Goal: Task Accomplishment & Management: Complete application form

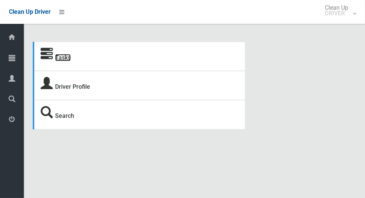
click at [62, 61] on link "Tasks" at bounding box center [63, 57] width 16 height 7
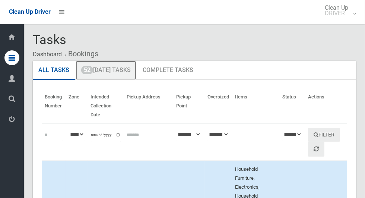
click at [118, 71] on link "52 Today's Tasks" at bounding box center [106, 70] width 61 height 19
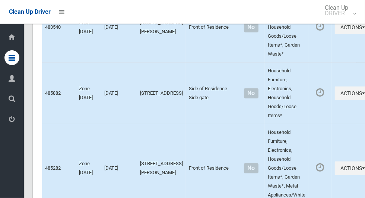
scroll to position [4048, 0]
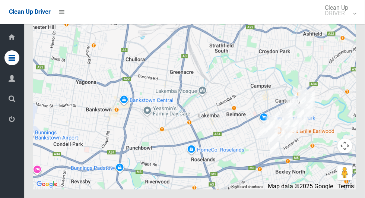
click at [239, 80] on div at bounding box center [194, 96] width 323 height 186
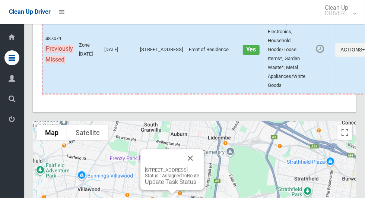
scroll to position [3914, 0]
click at [362, 52] on icon "button" at bounding box center [363, 49] width 3 height 5
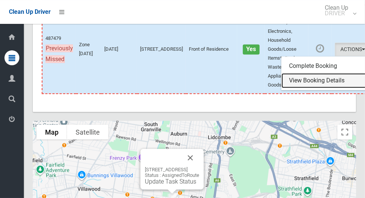
click at [304, 88] on link "View Booking Details" at bounding box center [325, 80] width 89 height 15
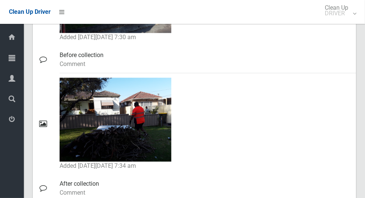
scroll to position [750, 0]
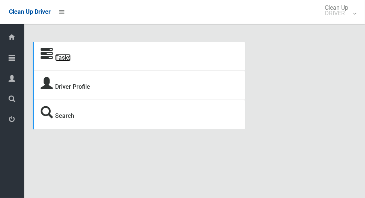
click at [66, 55] on link "Tasks" at bounding box center [63, 57] width 16 height 7
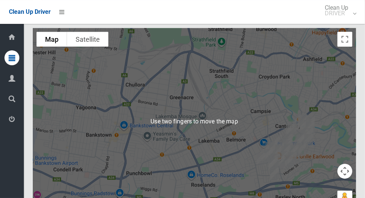
scroll to position [4049, 0]
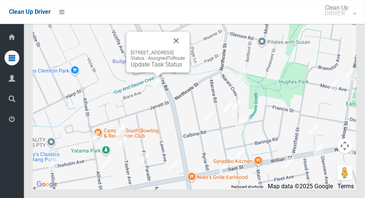
click at [185, 50] on button "Close" at bounding box center [176, 41] width 18 height 18
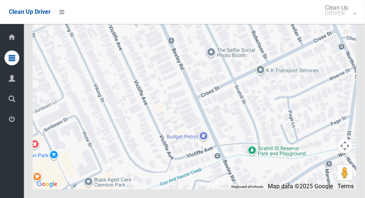
click at [215, 185] on div at bounding box center [194, 96] width 323 height 186
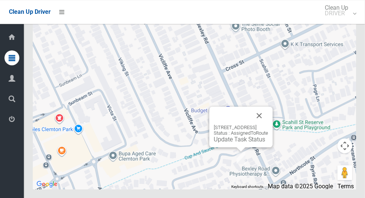
click at [268, 124] on button "Close" at bounding box center [259, 115] width 18 height 18
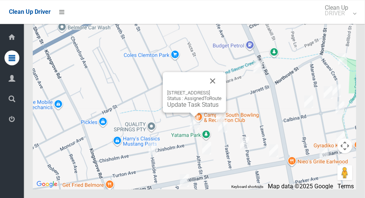
click at [221, 90] on button "Close" at bounding box center [213, 81] width 18 height 18
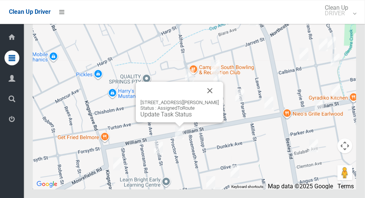
click at [217, 99] on button "Close" at bounding box center [210, 91] width 18 height 18
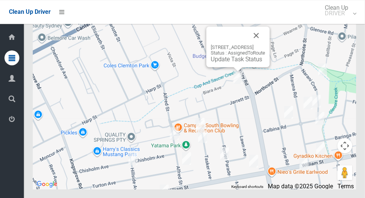
click at [265, 44] on button "Close" at bounding box center [256, 35] width 18 height 18
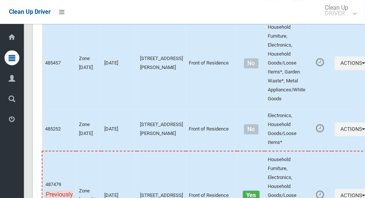
scroll to position [4048, 0]
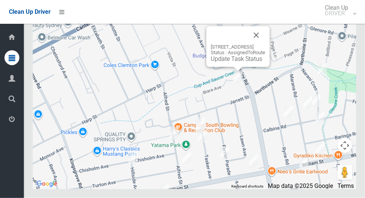
click at [265, 44] on button "Close" at bounding box center [256, 35] width 18 height 18
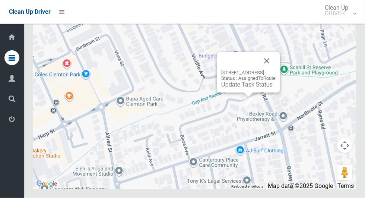
click at [275, 70] on button "Close" at bounding box center [267, 61] width 18 height 18
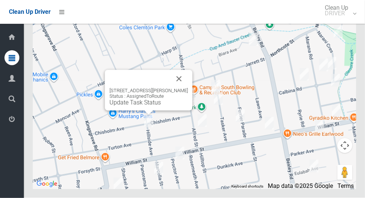
click at [188, 88] on button "Close" at bounding box center [179, 79] width 18 height 18
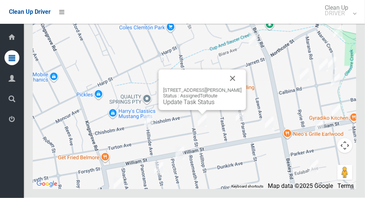
click at [236, 87] on button "Close" at bounding box center [233, 79] width 18 height 18
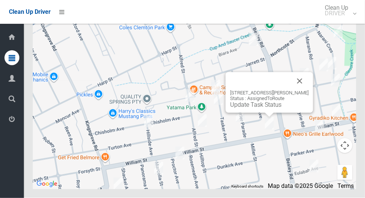
click at [309, 90] on button "Close" at bounding box center [300, 81] width 18 height 18
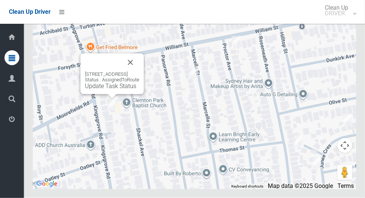
click at [139, 71] on button "Close" at bounding box center [130, 63] width 18 height 18
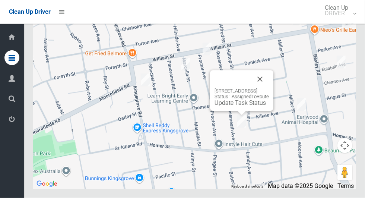
click at [269, 88] on button "Close" at bounding box center [260, 79] width 18 height 18
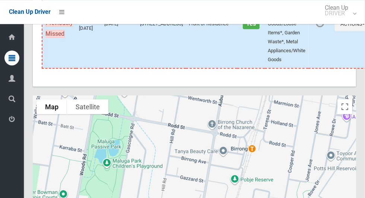
scroll to position [3936, 0]
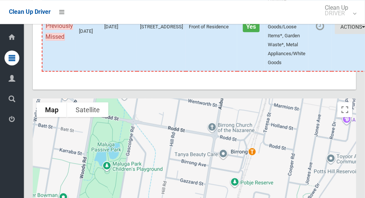
click at [336, 34] on button "Actions" at bounding box center [353, 27] width 36 height 14
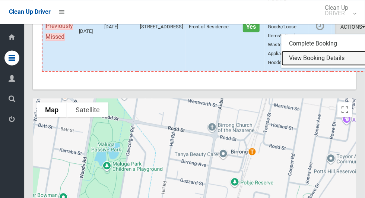
click at [314, 66] on link "View Booking Details" at bounding box center [325, 58] width 89 height 15
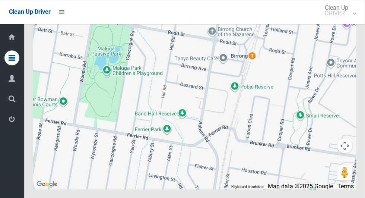
scroll to position [4032, 0]
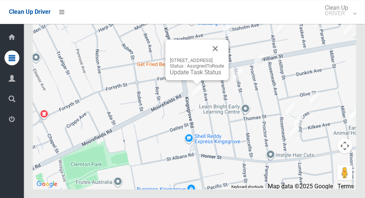
click at [224, 57] on button "Close" at bounding box center [215, 48] width 18 height 18
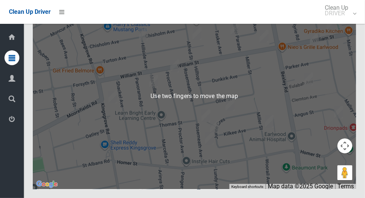
scroll to position [4048, 0]
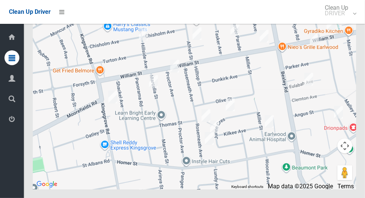
click at [48, 109] on div at bounding box center [194, 96] width 323 height 186
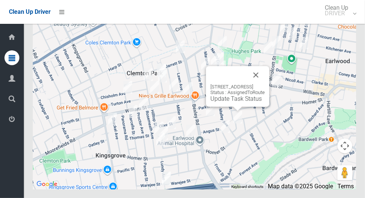
click at [265, 84] on button "Close" at bounding box center [256, 75] width 18 height 18
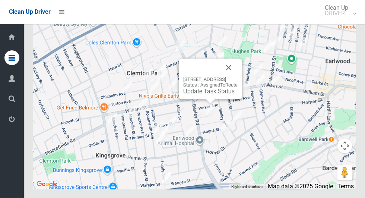
click at [237, 76] on button "Close" at bounding box center [229, 67] width 18 height 18
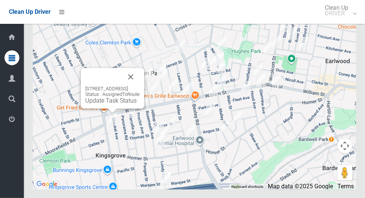
click at [140, 86] on button "Close" at bounding box center [131, 77] width 18 height 18
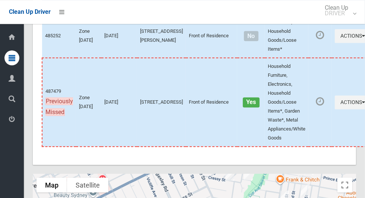
scroll to position [3866, 0]
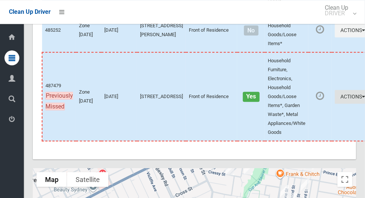
click at [335, 103] on button "Actions" at bounding box center [353, 97] width 36 height 14
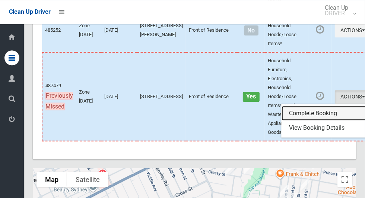
click at [304, 121] on link "Complete Booking" at bounding box center [325, 113] width 89 height 15
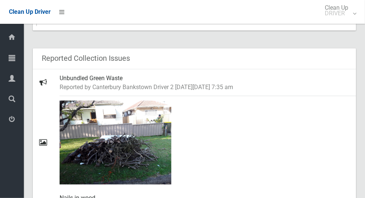
scroll to position [440, 0]
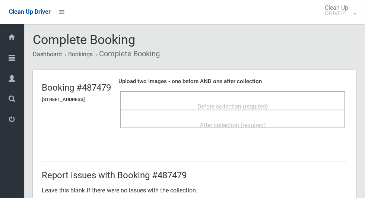
click at [285, 93] on div "Before collection (required)" at bounding box center [232, 100] width 225 height 19
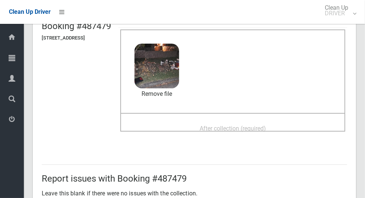
scroll to position [62, 0]
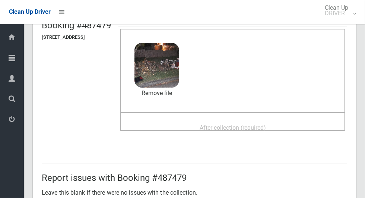
click at [290, 121] on div "After collection (required)" at bounding box center [232, 127] width 208 height 14
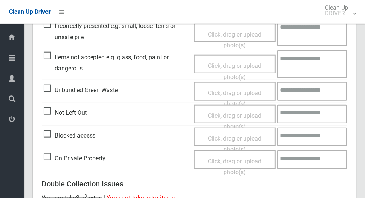
scroll to position [609, 0]
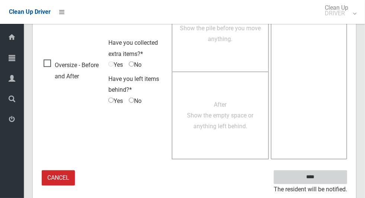
click at [316, 175] on input "****" at bounding box center [310, 177] width 73 height 14
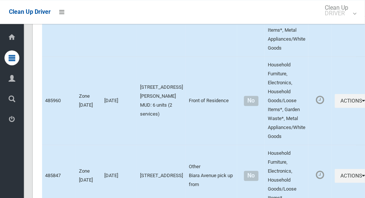
scroll to position [4049, 0]
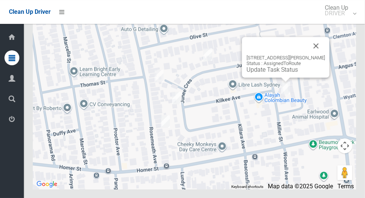
click at [319, 55] on button "Close" at bounding box center [316, 46] width 18 height 18
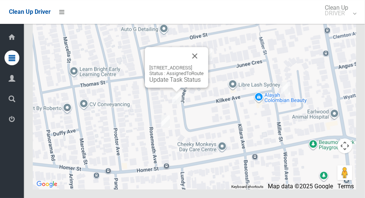
click at [204, 65] on button "Close" at bounding box center [195, 56] width 18 height 18
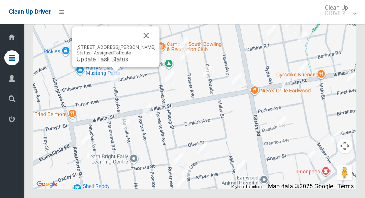
click at [104, 63] on link "Update Task Status" at bounding box center [102, 58] width 51 height 7
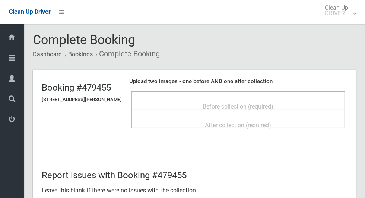
click at [274, 103] on span "Before collection (required)" at bounding box center [238, 106] width 71 height 7
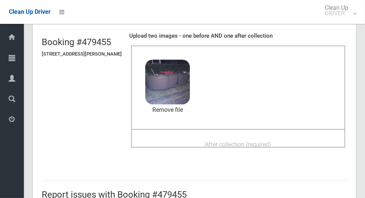
scroll to position [46, 0]
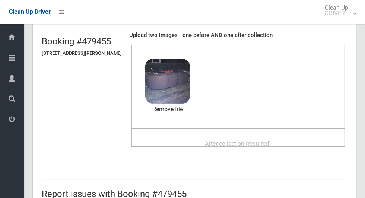
click at [268, 140] on span "After collection (required)" at bounding box center [238, 143] width 66 height 7
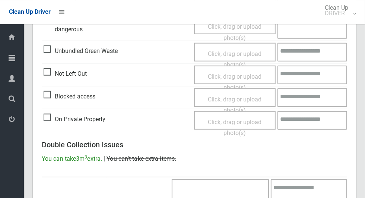
scroll to position [609, 0]
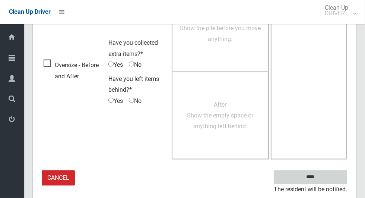
click at [323, 181] on input "****" at bounding box center [310, 177] width 73 height 14
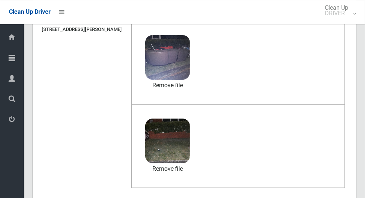
scroll to position [70, 0]
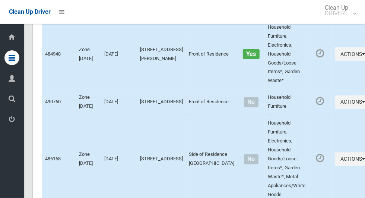
scroll to position [4048, 0]
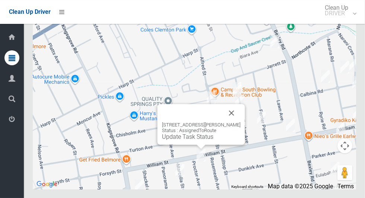
click at [196, 144] on div "[STREET_ADDRESS][PERSON_NAME] Status : AssignedToRoute Update Task Status" at bounding box center [200, 124] width 87 height 41
click at [197, 140] on link "Update Task Status" at bounding box center [187, 136] width 51 height 7
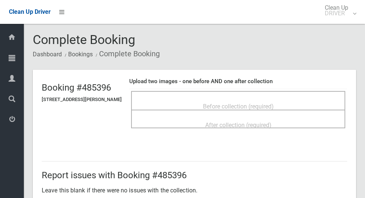
click at [243, 103] on span "Before collection (required)" at bounding box center [238, 106] width 71 height 7
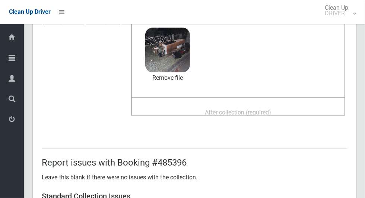
scroll to position [77, 0]
click at [294, 110] on div "After collection (required)" at bounding box center [238, 112] width 198 height 14
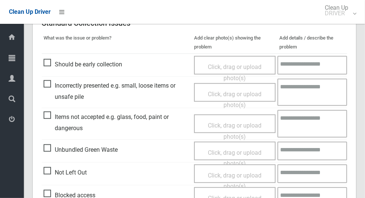
scroll to position [609, 0]
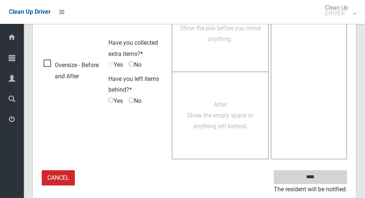
click at [323, 181] on input "****" at bounding box center [310, 177] width 73 height 14
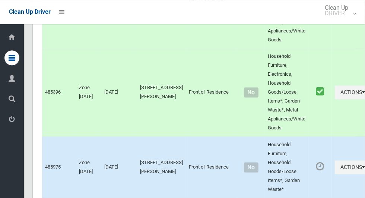
scroll to position [698, 0]
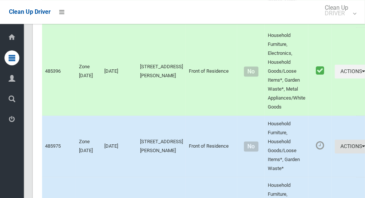
click at [335, 146] on button "Actions" at bounding box center [353, 146] width 36 height 14
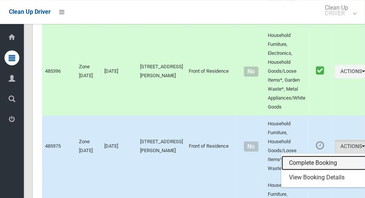
click at [303, 157] on link "Complete Booking" at bounding box center [325, 162] width 89 height 15
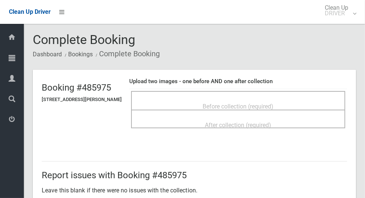
click at [290, 102] on div "Before collection (required)" at bounding box center [238, 106] width 198 height 14
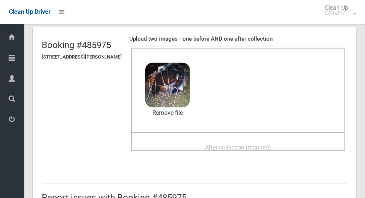
scroll to position [44, 0]
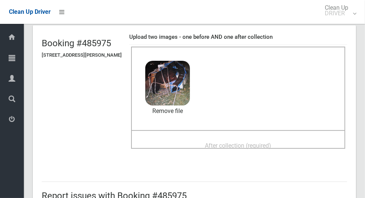
click at [226, 142] on span "After collection (required)" at bounding box center [238, 145] width 66 height 7
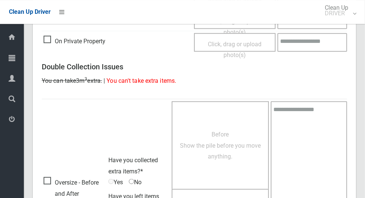
scroll to position [609, 0]
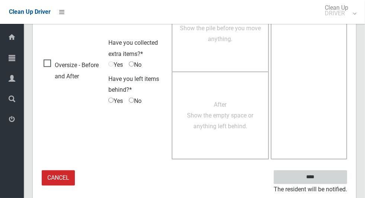
click at [323, 181] on input "****" at bounding box center [310, 177] width 73 height 14
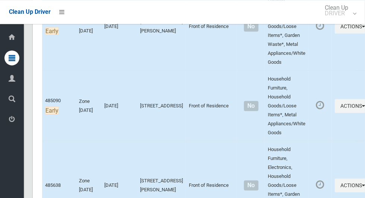
scroll to position [250, 0]
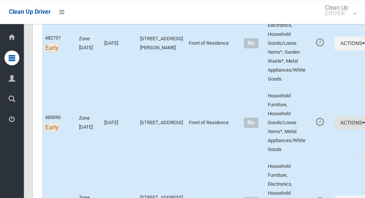
click at [335, 123] on button "Actions" at bounding box center [353, 122] width 36 height 14
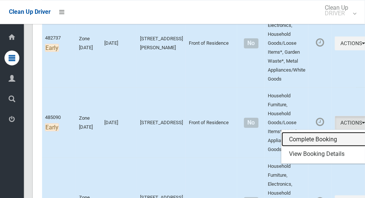
click at [308, 140] on link "Complete Booking" at bounding box center [325, 138] width 89 height 15
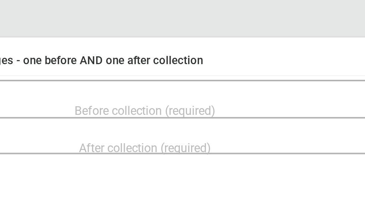
click at [267, 99] on div "Before collection (required)" at bounding box center [232, 106] width 208 height 14
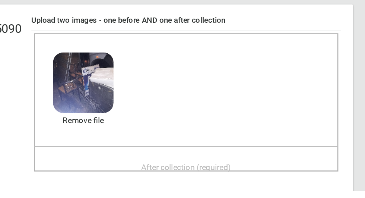
scroll to position [10, 0]
click at [295, 174] on div "After collection (required)" at bounding box center [232, 180] width 208 height 14
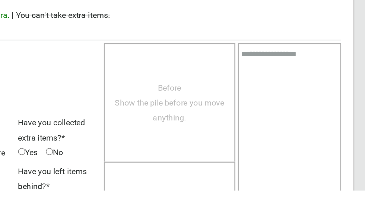
scroll to position [609, 0]
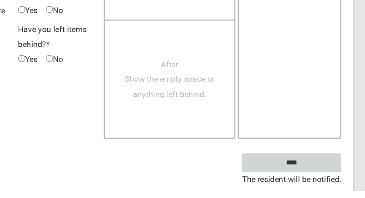
click at [334, 184] on input "****" at bounding box center [310, 177] width 73 height 14
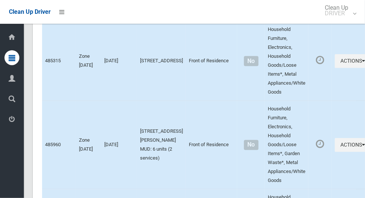
scroll to position [4049, 0]
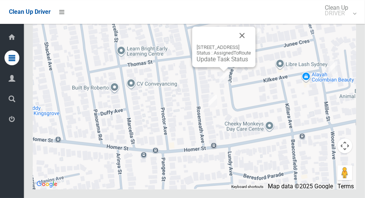
click at [251, 44] on button "Close" at bounding box center [242, 35] width 18 height 18
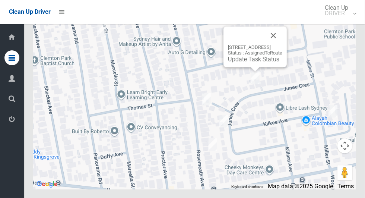
click at [282, 44] on button "Close" at bounding box center [273, 35] width 18 height 18
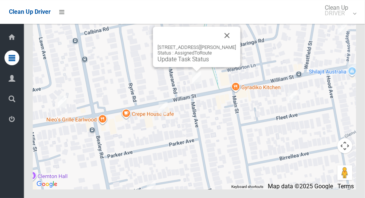
click at [232, 44] on button "Close" at bounding box center [227, 35] width 18 height 18
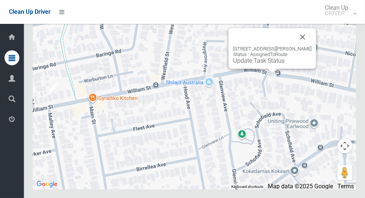
click at [311, 46] on button "Close" at bounding box center [303, 37] width 18 height 18
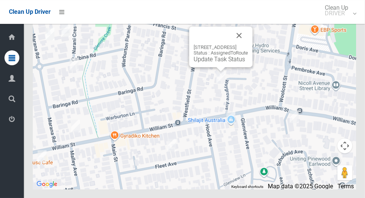
click at [248, 44] on button "Close" at bounding box center [239, 35] width 18 height 18
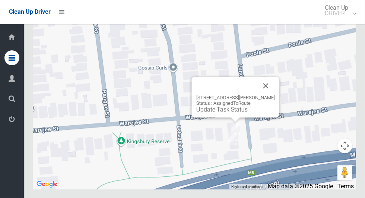
click at [232, 113] on link "Update Task Status" at bounding box center [221, 109] width 51 height 7
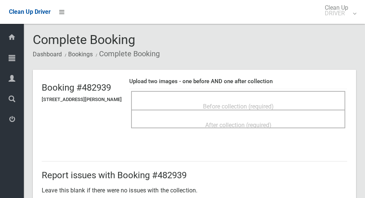
click at [273, 103] on span "Before collection (required)" at bounding box center [238, 106] width 71 height 7
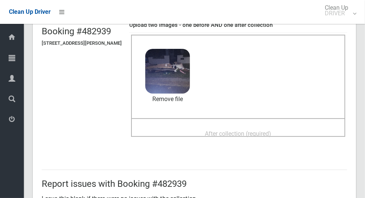
scroll to position [67, 0]
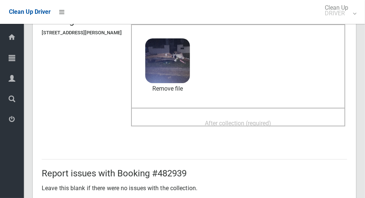
click at [268, 119] on span "After collection (required)" at bounding box center [238, 122] width 66 height 7
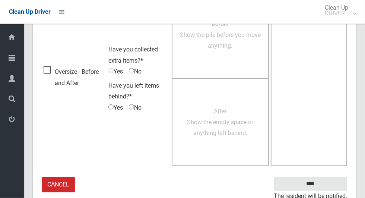
scroll to position [609, 0]
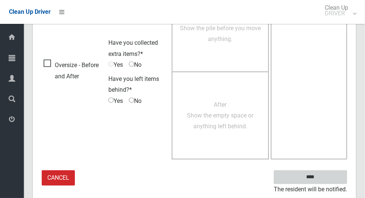
click at [329, 174] on input "****" at bounding box center [310, 177] width 73 height 14
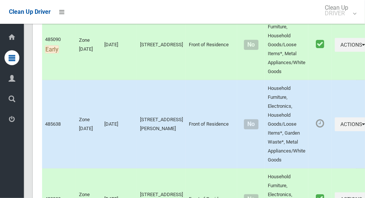
scroll to position [327, 0]
click at [335, 124] on button "Actions" at bounding box center [353, 125] width 36 height 14
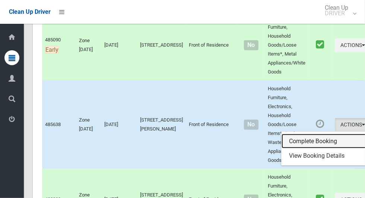
click at [310, 138] on link "Complete Booking" at bounding box center [325, 141] width 89 height 15
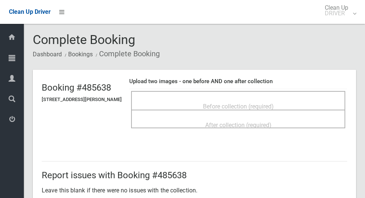
click at [274, 103] on span "Before collection (required)" at bounding box center [238, 106] width 71 height 7
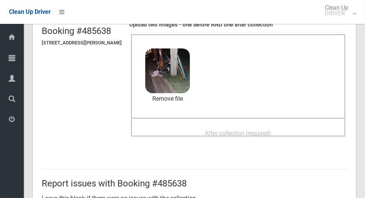
scroll to position [57, 0]
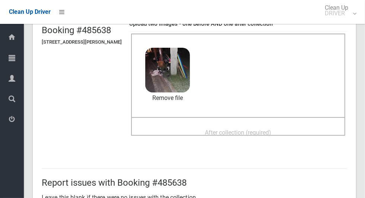
click at [268, 129] on span "After collection (required)" at bounding box center [238, 132] width 66 height 7
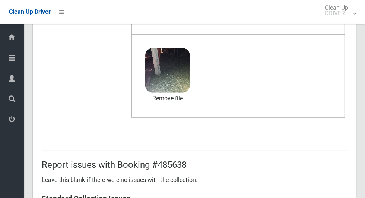
scroll to position [609, 0]
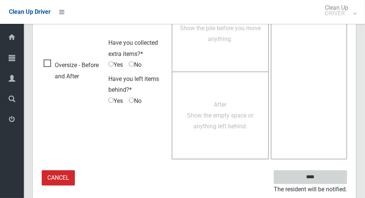
click at [323, 180] on input "****" at bounding box center [310, 177] width 73 height 14
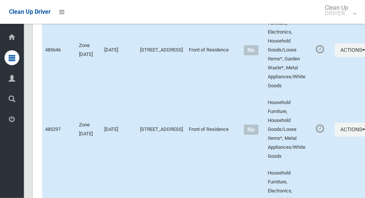
scroll to position [868, 0]
click at [335, 50] on button "Actions" at bounding box center [353, 50] width 36 height 14
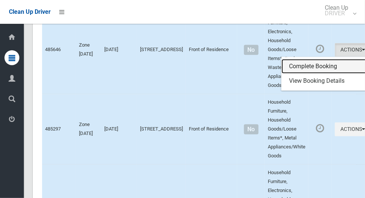
click at [310, 62] on link "Complete Booking" at bounding box center [325, 66] width 89 height 15
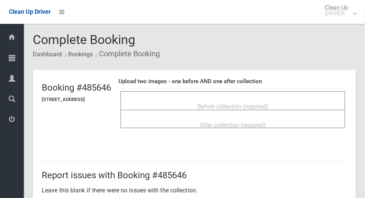
click at [268, 103] on span "Before collection (required)" at bounding box center [232, 106] width 71 height 7
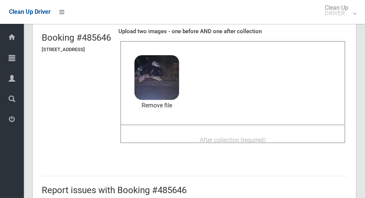
scroll to position [58, 0]
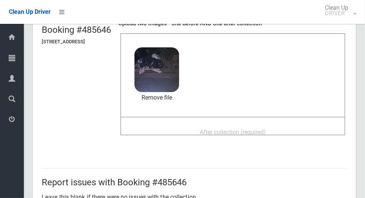
click at [266, 131] on span "After collection (required)" at bounding box center [233, 131] width 66 height 7
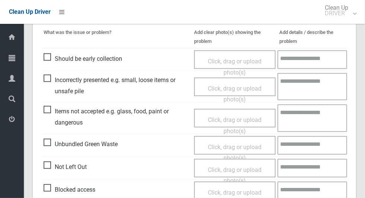
scroll to position [609, 0]
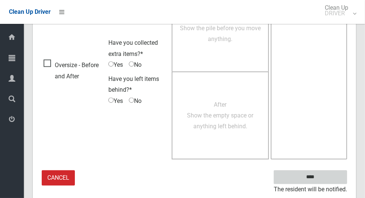
click at [324, 178] on input "****" at bounding box center [310, 177] width 73 height 14
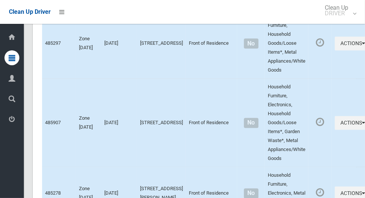
scroll to position [956, 0]
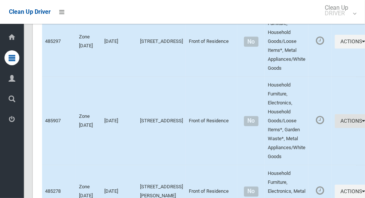
click at [335, 124] on button "Actions" at bounding box center [353, 121] width 36 height 14
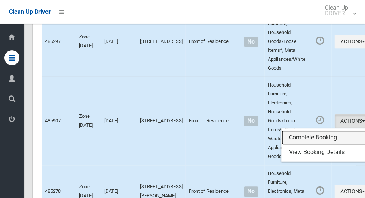
click at [310, 135] on link "Complete Booking" at bounding box center [325, 137] width 89 height 15
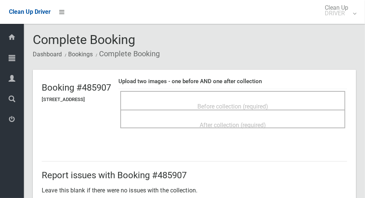
click at [306, 105] on div "Before collection (required)" at bounding box center [232, 106] width 208 height 14
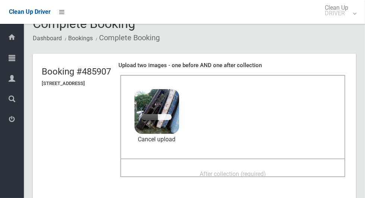
scroll to position [16, 0]
click at [265, 170] on span "After collection (required)" at bounding box center [233, 173] width 66 height 7
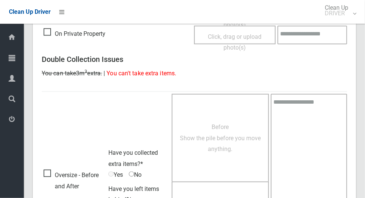
scroll to position [609, 0]
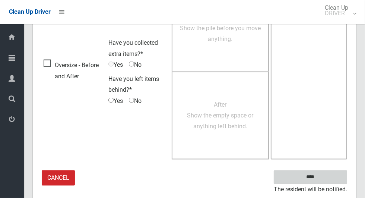
click at [325, 178] on input "****" at bounding box center [310, 177] width 73 height 14
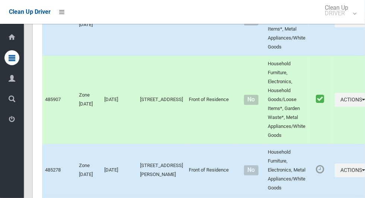
scroll to position [982, 0]
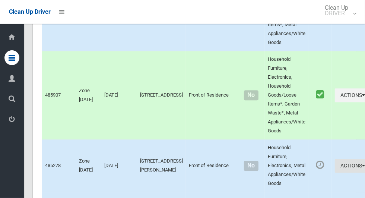
click at [335, 172] on button "Actions" at bounding box center [353, 166] width 36 height 14
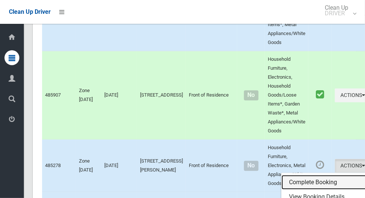
click at [310, 183] on link "Complete Booking" at bounding box center [325, 182] width 89 height 15
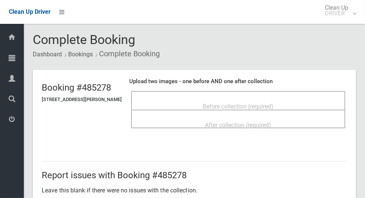
click at [265, 103] on span "Before collection (required)" at bounding box center [238, 106] width 71 height 7
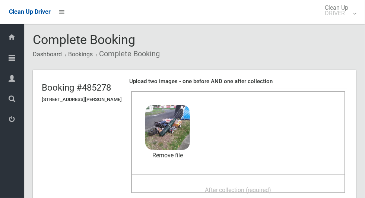
click at [251, 187] on span "After collection (required)" at bounding box center [238, 189] width 66 height 7
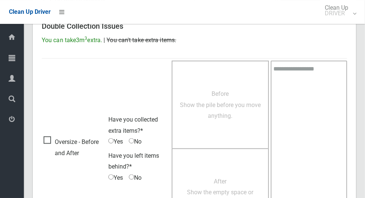
scroll to position [609, 0]
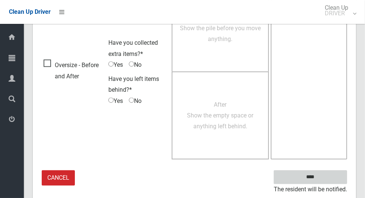
click at [323, 179] on input "****" at bounding box center [310, 177] width 73 height 14
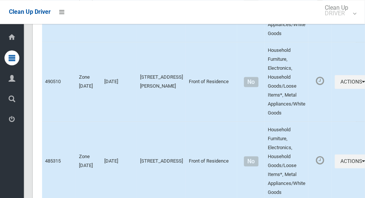
scroll to position [4048, 0]
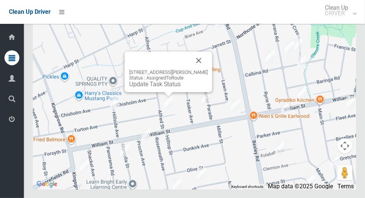
click at [206, 69] on button "Close" at bounding box center [199, 60] width 18 height 18
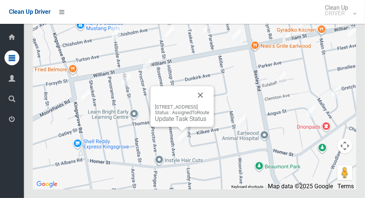
click at [209, 104] on button "Close" at bounding box center [200, 95] width 18 height 18
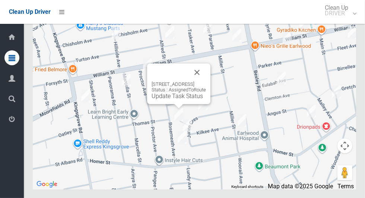
click at [206, 81] on button "Close" at bounding box center [197, 72] width 18 height 18
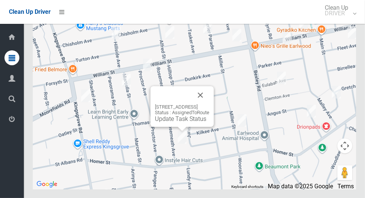
click at [178, 122] on link "Update Task Status" at bounding box center [180, 118] width 51 height 7
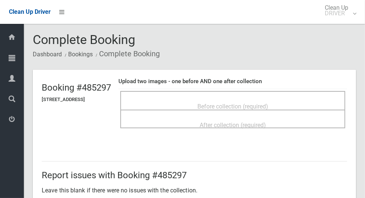
click at [195, 193] on p "Leave this blank if there were no issues with the collection." at bounding box center [194, 190] width 305 height 11
click at [263, 103] on span "Before collection (required)" at bounding box center [232, 106] width 71 height 7
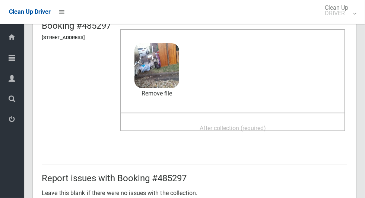
scroll to position [61, 0]
click at [266, 125] on span "After collection (required)" at bounding box center [233, 128] width 66 height 7
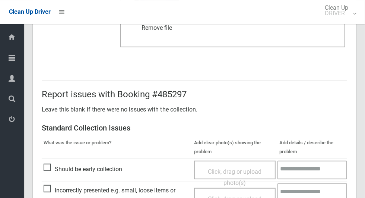
scroll to position [609, 0]
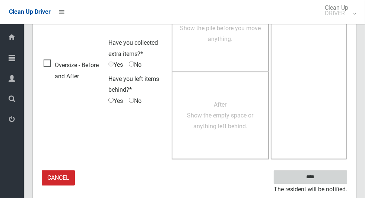
click at [328, 176] on input "****" at bounding box center [310, 177] width 73 height 14
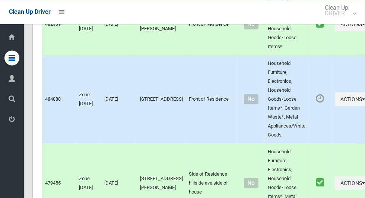
scroll to position [502, 0]
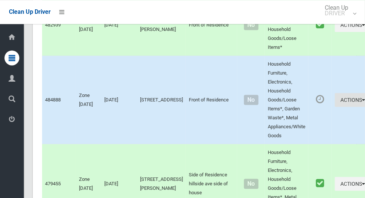
click at [335, 98] on button "Actions" at bounding box center [353, 100] width 36 height 14
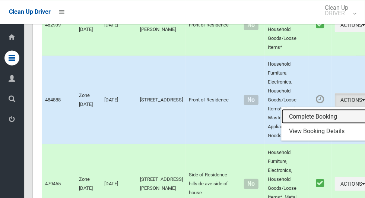
click at [322, 114] on link "Complete Booking" at bounding box center [325, 116] width 89 height 15
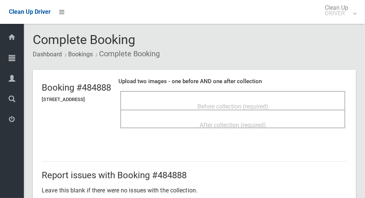
click at [268, 103] on span "Before collection (required)" at bounding box center [232, 106] width 71 height 7
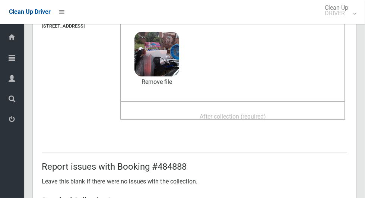
scroll to position [73, 0]
click at [266, 114] on span "After collection (required)" at bounding box center [233, 116] width 66 height 7
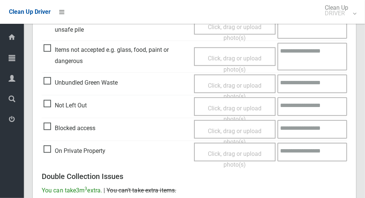
scroll to position [609, 0]
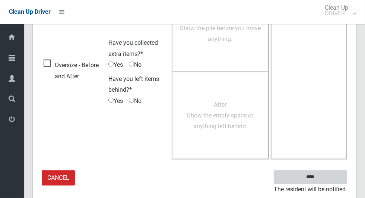
click at [323, 180] on input "****" at bounding box center [310, 177] width 73 height 14
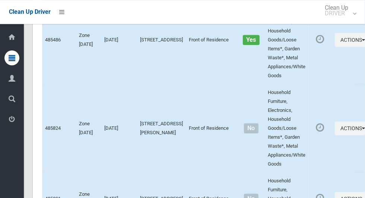
scroll to position [4049, 0]
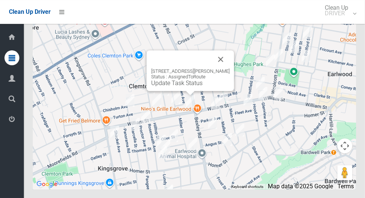
click at [230, 68] on button "Close" at bounding box center [221, 59] width 18 height 18
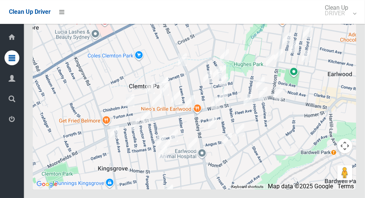
click at [19, 185] on div "Dashboard Tasks All Tasks Todays Tasks Overdue Tasks Complete Tasks Profile Sea…" at bounding box center [12, 111] width 24 height 174
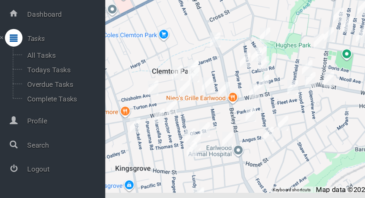
click at [11, 184] on div "Dashboard Tasks All Tasks Todays Tasks Overdue Tasks Complete Tasks Profile Sea…" at bounding box center [44, 111] width 89 height 174
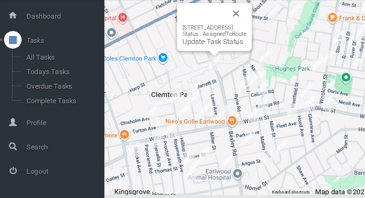
click at [210, 44] on button "Close" at bounding box center [201, 35] width 18 height 18
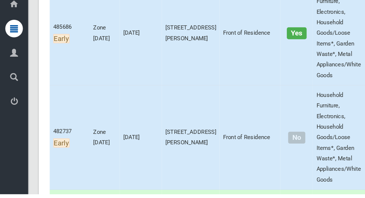
scroll to position [144, 0]
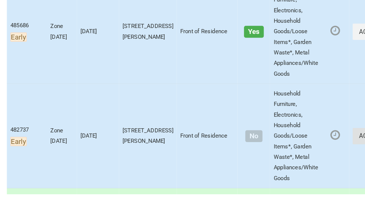
click at [335, 147] on button "Actions" at bounding box center [353, 149] width 36 height 14
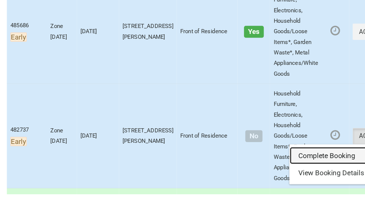
click at [310, 162] on link "Complete Booking" at bounding box center [325, 165] width 89 height 15
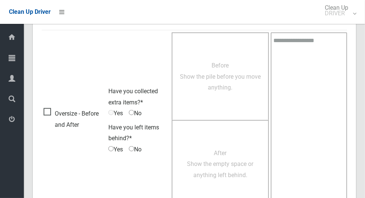
scroll to position [431, 0]
click at [45, 115] on span "Oversize - Before and After" at bounding box center [74, 119] width 61 height 22
click at [116, 109] on span "Yes" at bounding box center [115, 112] width 15 height 11
click at [211, 82] on span "Before Show the pile before you move anything." at bounding box center [220, 75] width 81 height 29
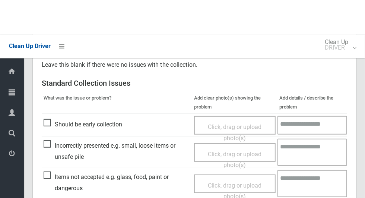
scroll to position [0, 0]
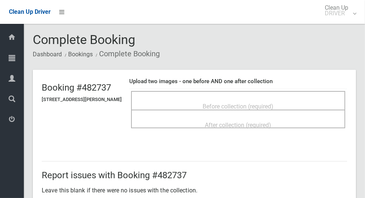
click at [205, 99] on div "Before collection (required)" at bounding box center [238, 106] width 198 height 14
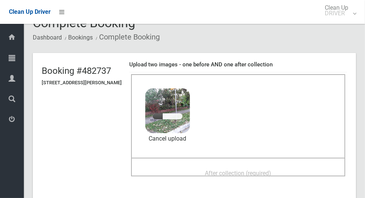
scroll to position [38, 0]
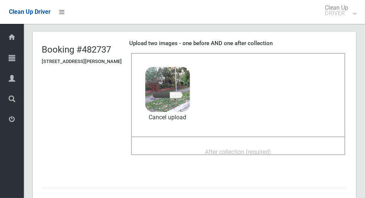
click at [303, 147] on div "After collection (required)" at bounding box center [238, 151] width 198 height 14
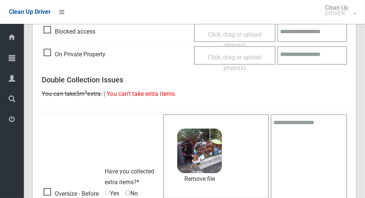
scroll to position [605, 0]
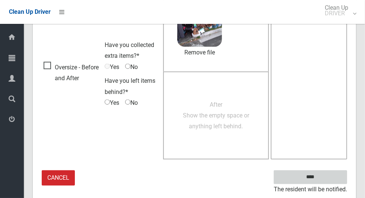
click at [326, 176] on input "****" at bounding box center [310, 177] width 73 height 14
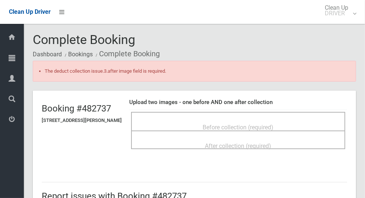
click at [270, 124] on span "Before collection (required)" at bounding box center [238, 127] width 71 height 7
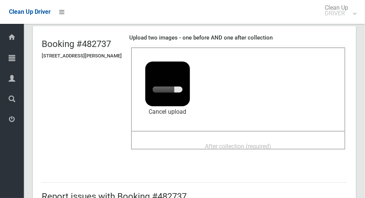
scroll to position [65, 0]
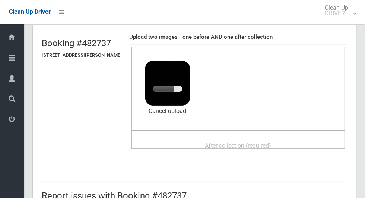
click at [271, 142] on span "After collection (required)" at bounding box center [238, 145] width 66 height 7
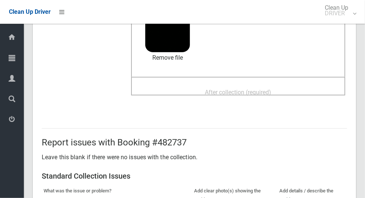
scroll to position [115, 0]
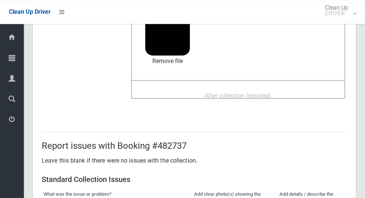
click at [292, 89] on div "After collection (required)" at bounding box center [238, 95] width 198 height 14
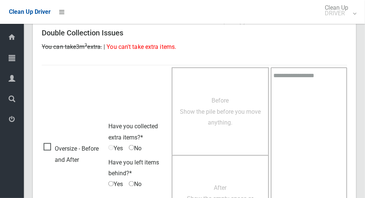
scroll to position [630, 0]
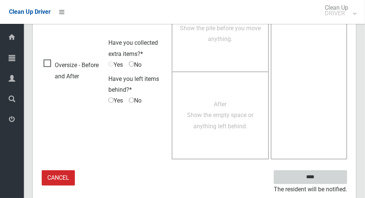
click at [323, 181] on input "****" at bounding box center [310, 177] width 73 height 14
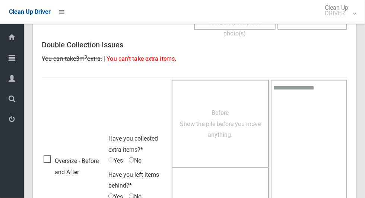
scroll to position [510, 0]
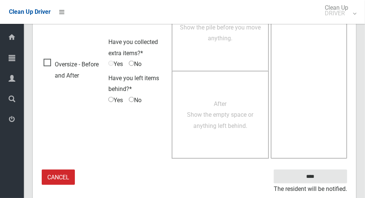
click at [50, 61] on span "Oversize - Before and After" at bounding box center [74, 70] width 61 height 22
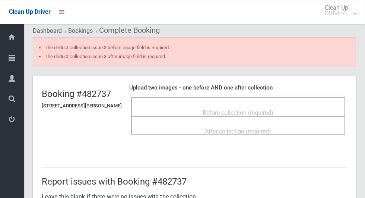
scroll to position [0, 0]
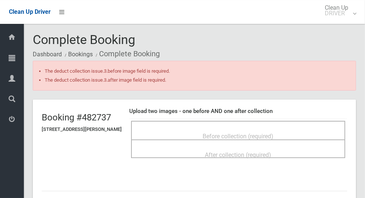
click at [274, 133] on span "Before collection (required)" at bounding box center [238, 136] width 71 height 7
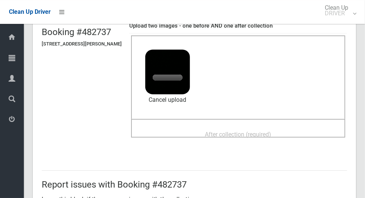
scroll to position [85, 0]
click at [271, 131] on span "After collection (required)" at bounding box center [238, 134] width 66 height 7
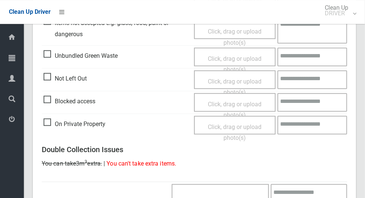
scroll to position [639, 0]
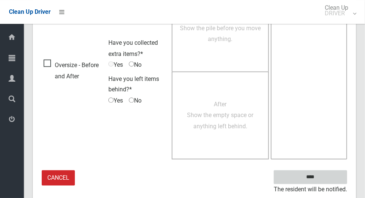
click at [324, 178] on input "****" at bounding box center [310, 177] width 73 height 14
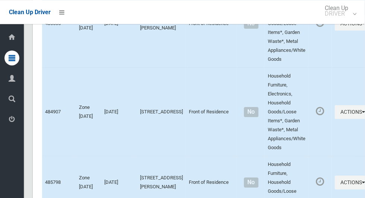
scroll to position [1414, 0]
click at [335, 118] on button "Actions" at bounding box center [353, 112] width 36 height 14
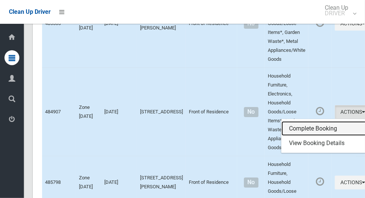
click at [302, 134] on link "Complete Booking" at bounding box center [325, 128] width 89 height 15
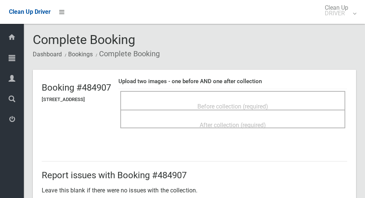
click at [219, 106] on span "Before collection (required)" at bounding box center [232, 106] width 71 height 7
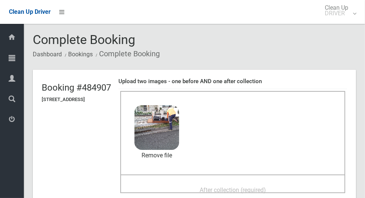
click at [265, 193] on span "After collection (required)" at bounding box center [233, 189] width 66 height 7
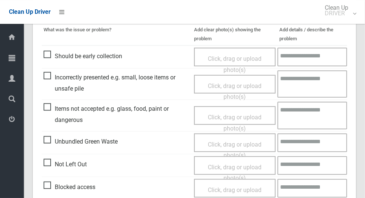
scroll to position [609, 0]
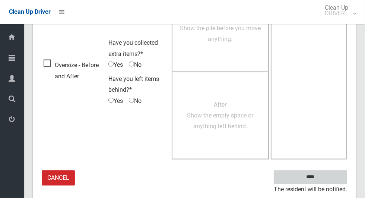
click at [325, 177] on input "****" at bounding box center [310, 177] width 73 height 14
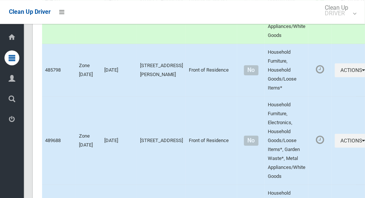
scroll to position [1527, 0]
click at [335, 77] on button "Actions" at bounding box center [353, 70] width 36 height 14
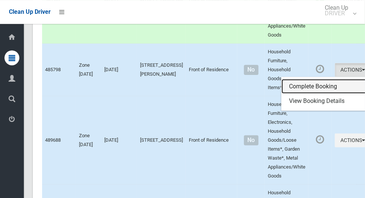
click at [310, 93] on link "Complete Booking" at bounding box center [325, 86] width 89 height 15
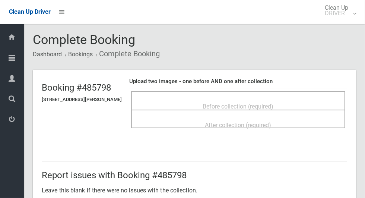
click at [4, 195] on div "Dashboard Tasks All Tasks Todays Tasks Overdue Tasks Complete Tasks Profile Sea…" at bounding box center [12, 111] width 24 height 174
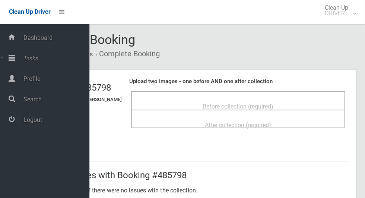
click at [274, 105] on span "Before collection (required)" at bounding box center [238, 106] width 71 height 7
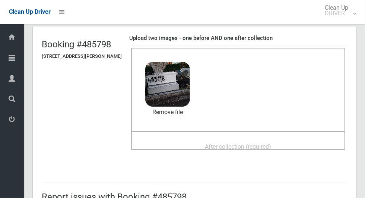
scroll to position [54, 0]
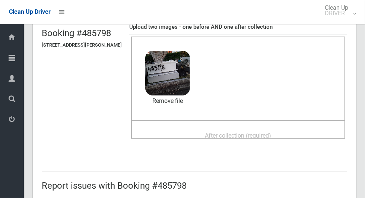
click at [271, 132] on span "After collection (required)" at bounding box center [238, 135] width 66 height 7
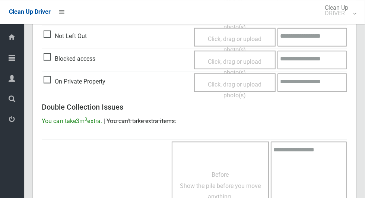
scroll to position [609, 0]
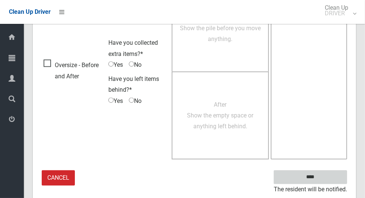
click at [323, 181] on input "****" at bounding box center [310, 177] width 73 height 14
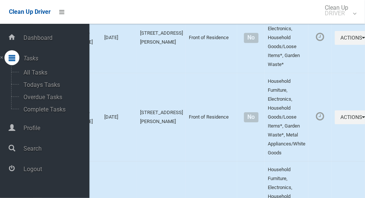
scroll to position [1232, 0]
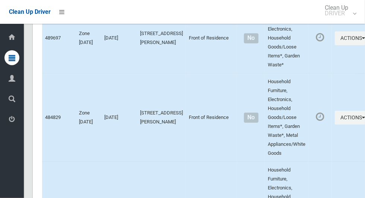
click at [331, 197] on div at bounding box center [182, 99] width 365 height 198
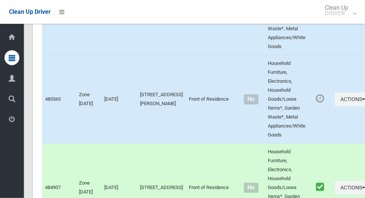
scroll to position [1338, 0]
click at [335, 106] on button "Actions" at bounding box center [353, 100] width 36 height 14
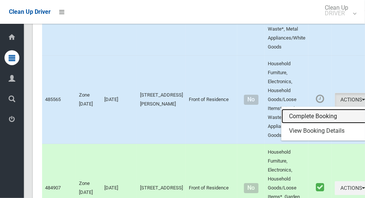
click at [310, 121] on link "Complete Booking" at bounding box center [325, 116] width 89 height 15
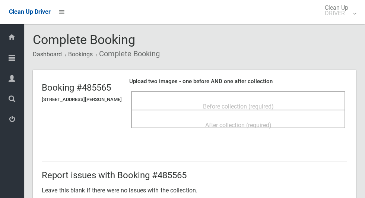
click at [264, 103] on span "Before collection (required)" at bounding box center [238, 106] width 71 height 7
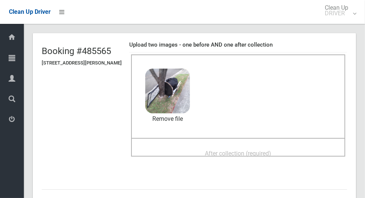
scroll to position [37, 0]
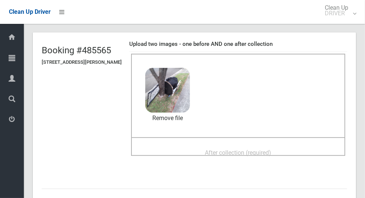
click at [271, 149] on span "After collection (required)" at bounding box center [238, 152] width 66 height 7
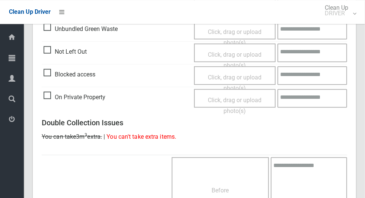
scroll to position [609, 0]
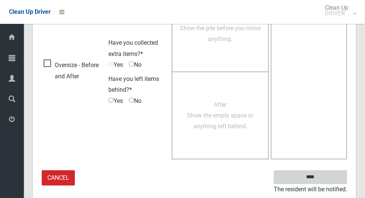
click at [316, 176] on input "****" at bounding box center [310, 177] width 73 height 14
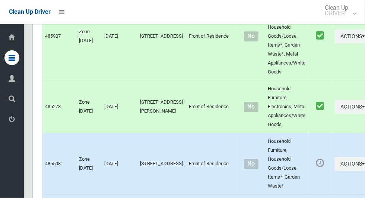
scroll to position [1195, 0]
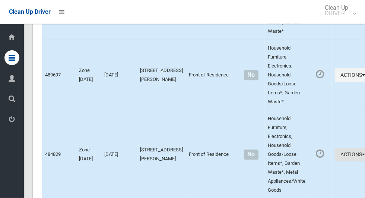
click at [335, 161] on button "Actions" at bounding box center [353, 154] width 36 height 14
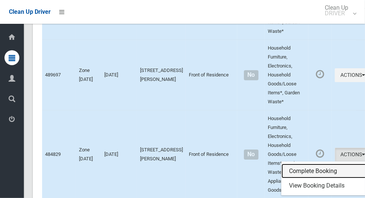
click at [307, 178] on link "Complete Booking" at bounding box center [325, 170] width 89 height 15
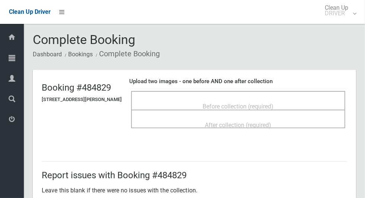
click at [245, 99] on div "Before collection (required)" at bounding box center [238, 106] width 198 height 14
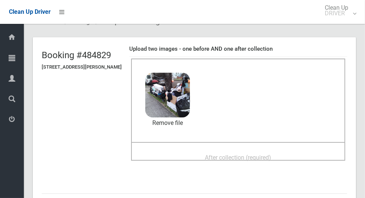
scroll to position [33, 0]
click at [271, 153] on span "After collection (required)" at bounding box center [238, 156] width 66 height 7
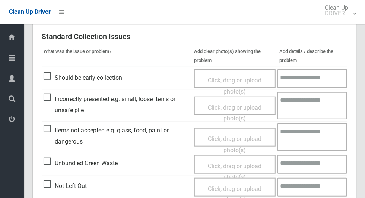
scroll to position [609, 0]
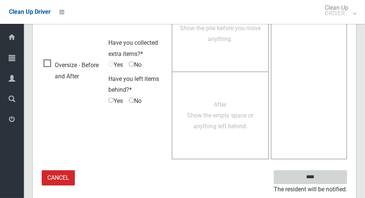
click at [323, 178] on input "****" at bounding box center [310, 177] width 73 height 14
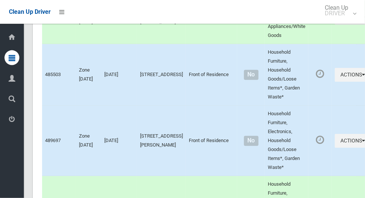
scroll to position [1220, 0]
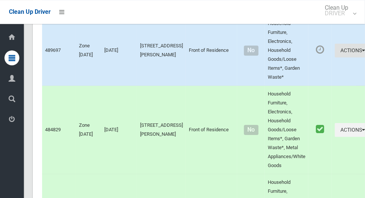
click at [340, 57] on button "Actions" at bounding box center [353, 51] width 36 height 14
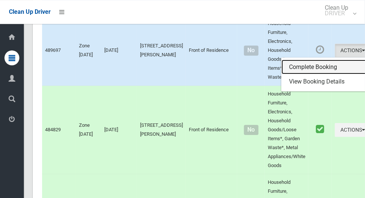
click at [310, 73] on link "Complete Booking" at bounding box center [325, 67] width 89 height 15
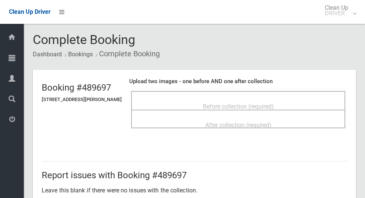
click at [274, 104] on span "Before collection (required)" at bounding box center [238, 106] width 71 height 7
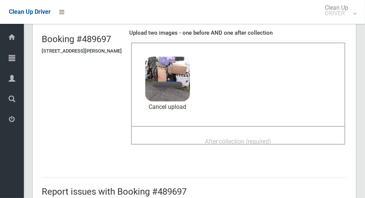
scroll to position [50, 0]
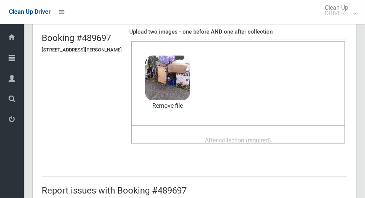
click at [282, 133] on div "After collection (required)" at bounding box center [238, 140] width 198 height 14
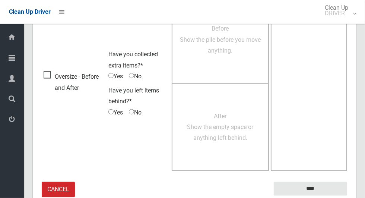
scroll to position [609, 0]
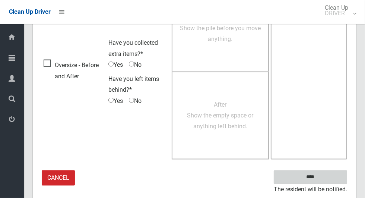
click at [323, 181] on input "****" at bounding box center [310, 177] width 73 height 14
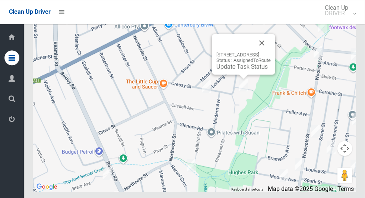
scroll to position [4029, 0]
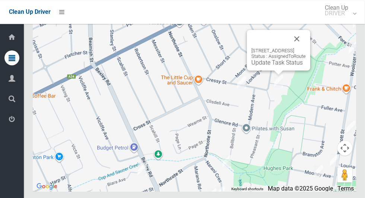
click at [306, 48] on button "Close" at bounding box center [297, 39] width 18 height 18
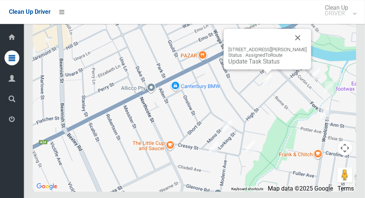
click at [301, 47] on button "Close" at bounding box center [298, 38] width 18 height 18
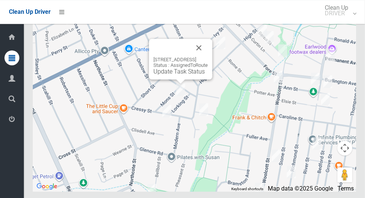
click at [208, 57] on button "Close" at bounding box center [199, 48] width 18 height 18
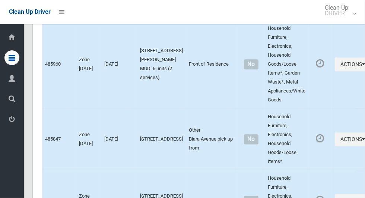
scroll to position [2430, 0]
click at [335, 146] on button "Actions" at bounding box center [353, 139] width 36 height 14
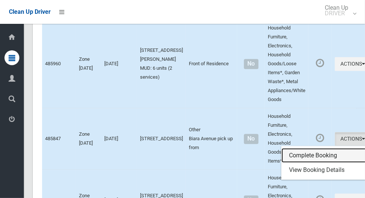
click at [302, 163] on link "Complete Booking" at bounding box center [325, 155] width 89 height 15
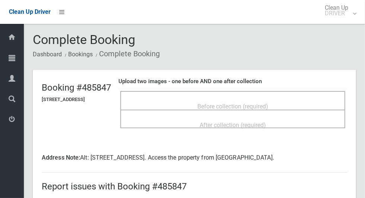
click at [293, 99] on div "Before collection (required)" at bounding box center [232, 106] width 208 height 14
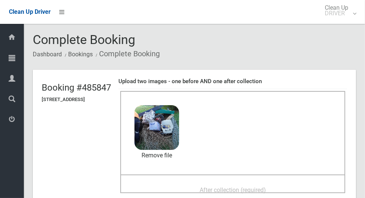
click at [274, 182] on div "After collection (required)" at bounding box center [232, 189] width 208 height 14
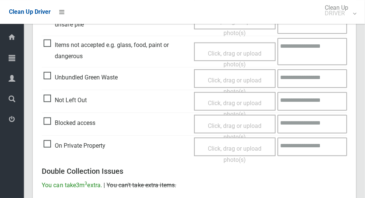
scroll to position [620, 0]
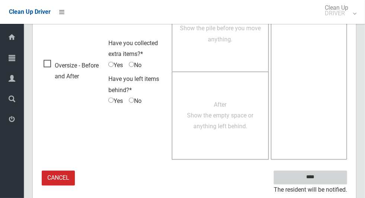
click at [322, 181] on input "****" at bounding box center [310, 177] width 73 height 14
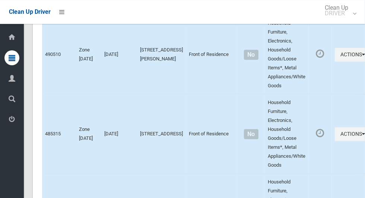
scroll to position [4048, 0]
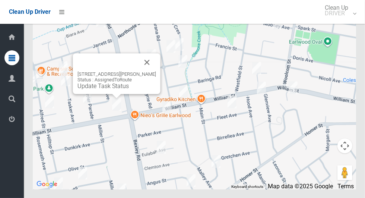
click at [120, 94] on div "231 William Street, KINGSGROVE NSW 2208 Status : AssignedToRoute Update Task St…" at bounding box center [116, 73] width 87 height 41
click at [109, 89] on link "Update Task Status" at bounding box center [102, 85] width 51 height 7
click at [154, 71] on button "Close" at bounding box center [147, 62] width 18 height 18
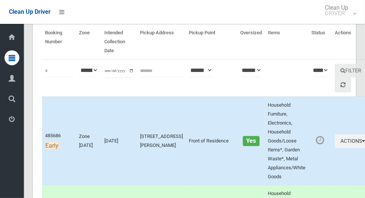
scroll to position [65, 0]
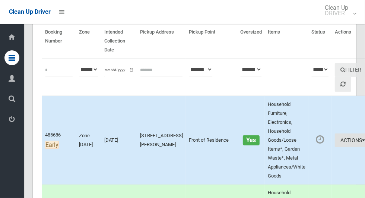
click at [335, 140] on button "Actions" at bounding box center [353, 140] width 36 height 14
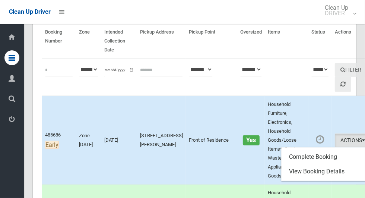
click at [310, 124] on div at bounding box center [182, 99] width 365 height 198
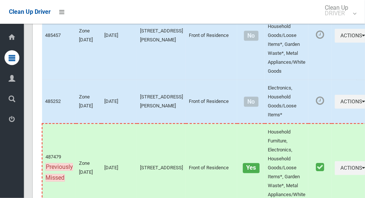
scroll to position [4048, 0]
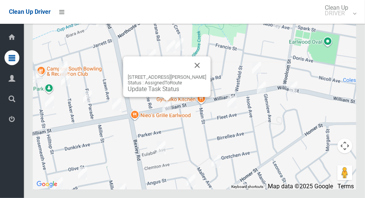
click at [204, 74] on button "Close" at bounding box center [197, 65] width 18 height 18
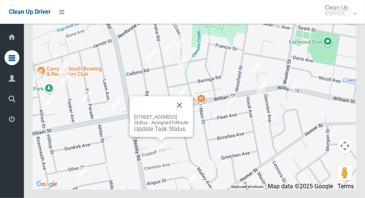
click at [161, 132] on link "Update Task Status" at bounding box center [159, 128] width 51 height 7
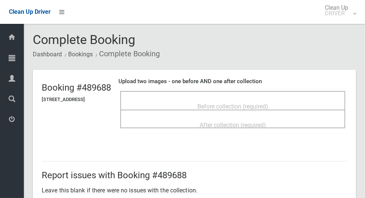
click at [268, 103] on span "Before collection (required)" at bounding box center [232, 106] width 71 height 7
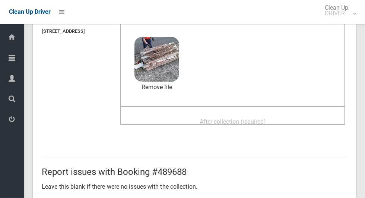
scroll to position [67, 0]
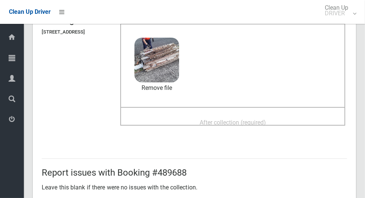
click at [266, 119] on span "After collection (required)" at bounding box center [233, 122] width 66 height 7
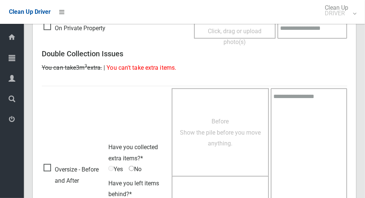
scroll to position [609, 0]
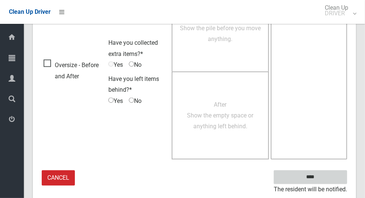
click at [319, 181] on input "****" at bounding box center [310, 177] width 73 height 14
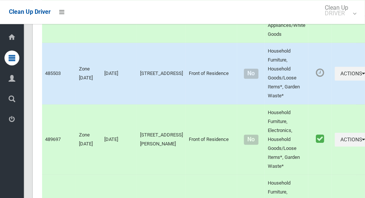
scroll to position [1130, 0]
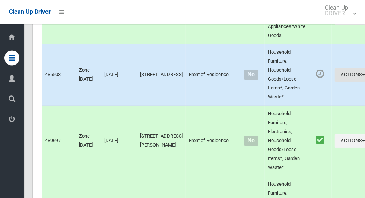
click at [335, 82] on button "Actions" at bounding box center [353, 75] width 36 height 14
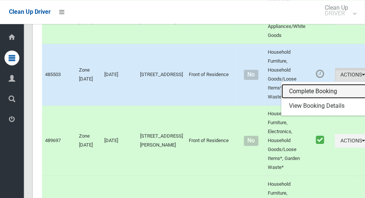
click at [310, 97] on link "Complete Booking" at bounding box center [325, 91] width 89 height 15
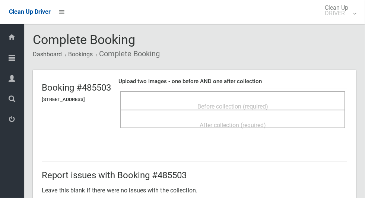
click at [268, 106] on span "Before collection (required)" at bounding box center [232, 106] width 71 height 7
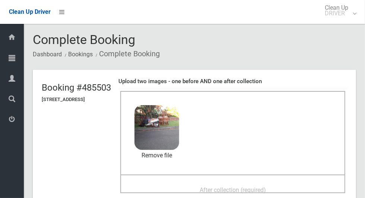
click at [266, 189] on span "After collection (required)" at bounding box center [233, 189] width 66 height 7
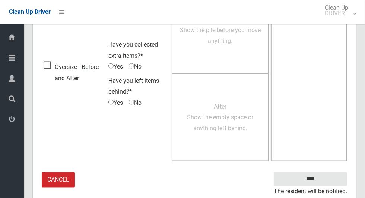
scroll to position [609, 0]
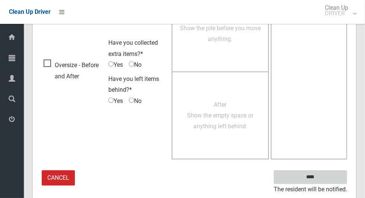
click at [323, 173] on input "****" at bounding box center [310, 177] width 73 height 14
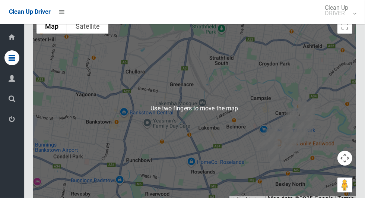
scroll to position [4049, 0]
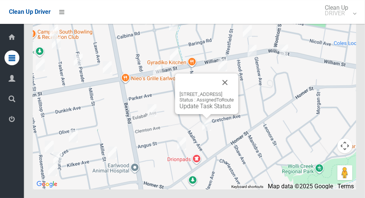
click at [234, 91] on button "Close" at bounding box center [225, 82] width 18 height 18
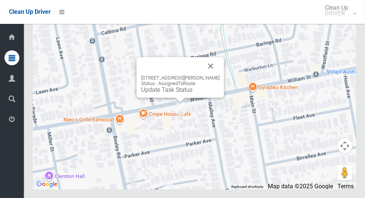
click at [215, 75] on button "Close" at bounding box center [211, 66] width 18 height 18
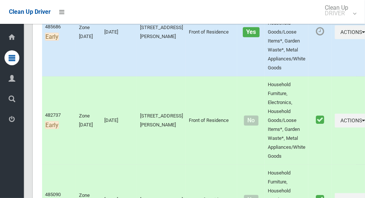
scroll to position [0, 0]
